Goal: Information Seeking & Learning: Find specific fact

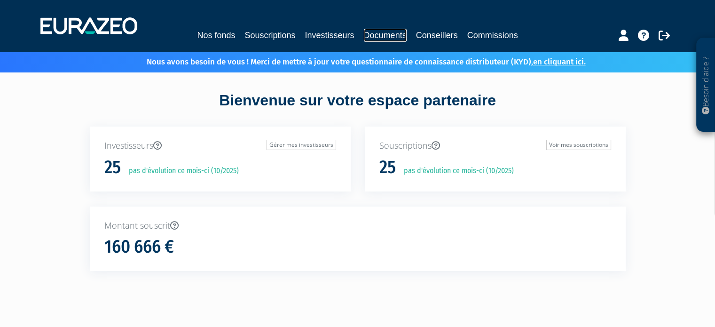
click at [390, 36] on link "Documents" at bounding box center [385, 35] width 43 height 13
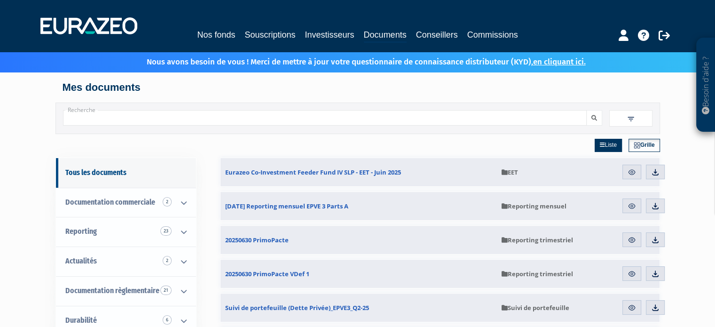
click at [92, 118] on input "Recherche" at bounding box center [325, 118] width 524 height 16
type input "fcpi patrimoine 2022"
click at [586, 110] on button "submit" at bounding box center [594, 118] width 16 height 16
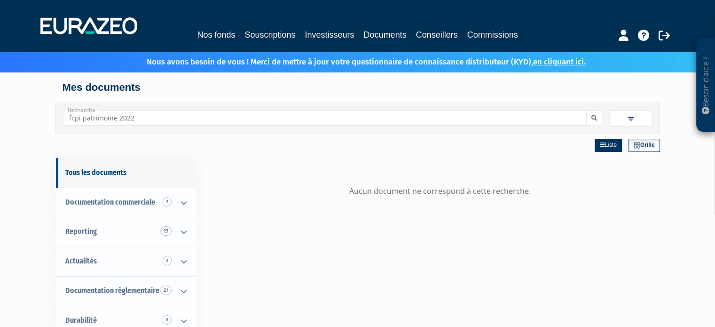
drag, startPoint x: 146, startPoint y: 124, endPoint x: 0, endPoint y: 146, distance: 147.9
click at [0, 146] on div "Besoin d'aide ? × J'ai besoin d'aide Si vous avez une question à propos du fonc…" at bounding box center [357, 246] width 715 height 492
click at [586, 110] on button "submit" at bounding box center [594, 118] width 16 height 16
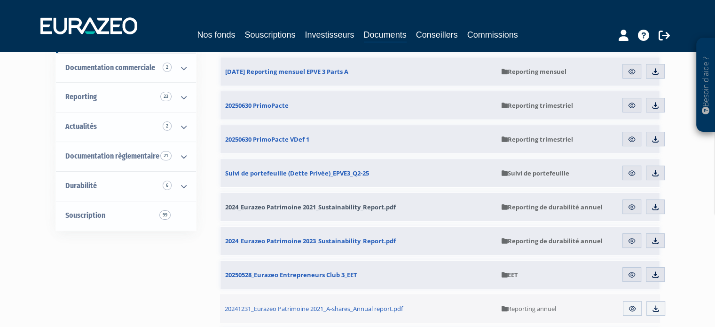
scroll to position [47, 0]
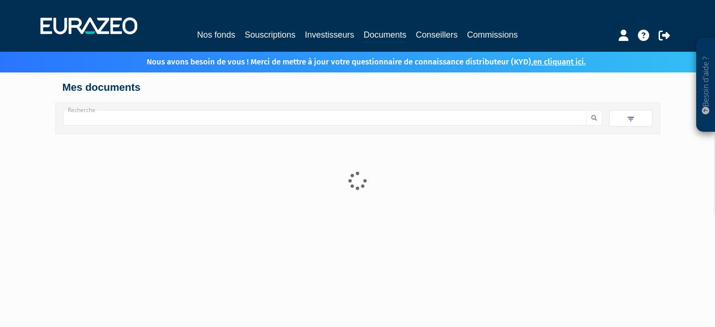
scroll to position [47, 0]
